Goal: Information Seeking & Learning: Learn about a topic

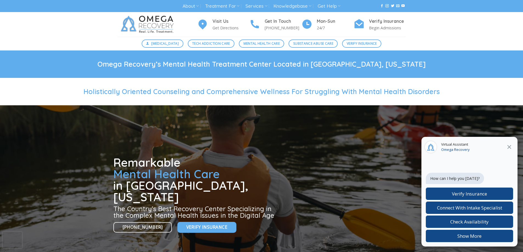
click at [508, 146] on icon at bounding box center [509, 147] width 4 height 4
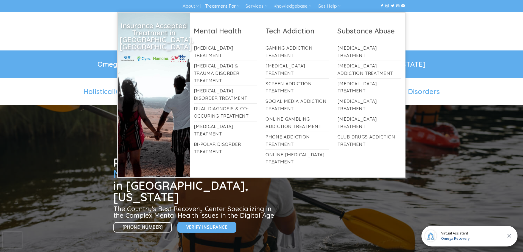
click at [225, 6] on link "Treatment For" at bounding box center [222, 6] width 34 height 10
click at [348, 50] on link "[MEDICAL_DATA] Treatment" at bounding box center [369, 52] width 64 height 18
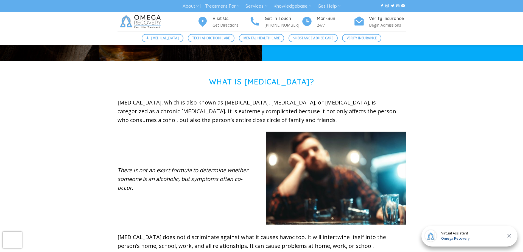
scroll to position [82, 0]
